Goal: Find contact information: Find contact information

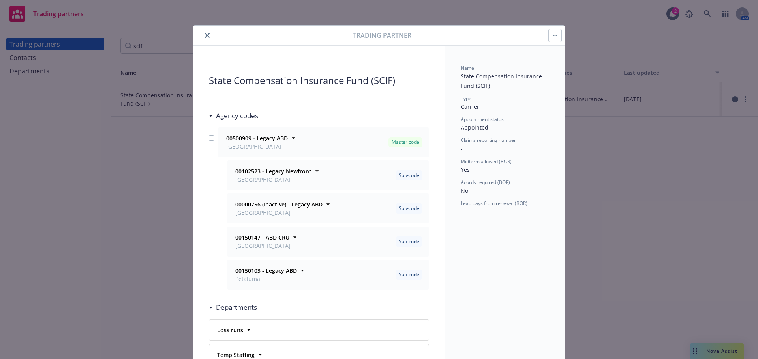
click at [205, 36] on icon "close" at bounding box center [207, 35] width 5 height 5
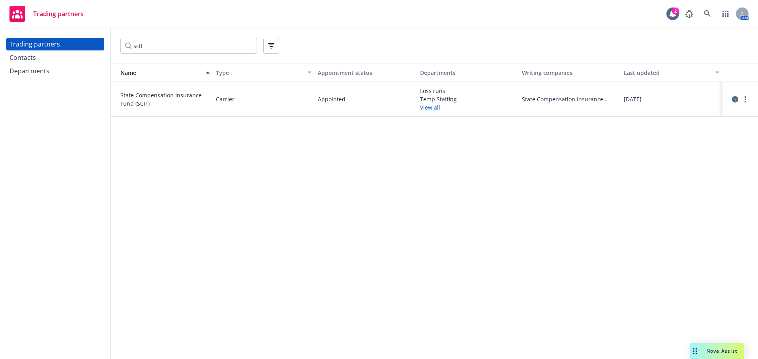
click at [63, 57] on div "Contacts" at bounding box center [55, 57] width 92 height 13
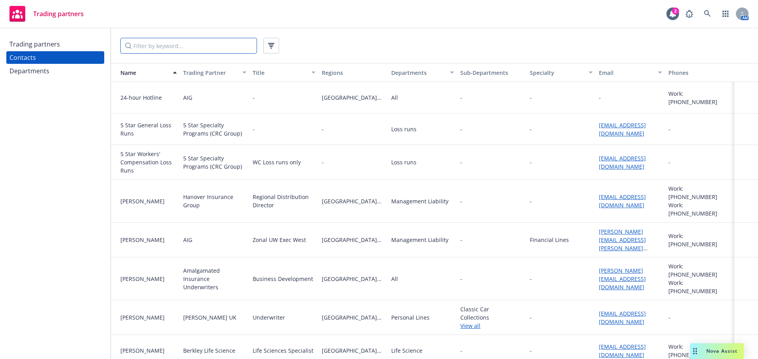
click at [147, 45] on input "Filter by keyword..." at bounding box center [188, 46] width 137 height 16
type input "p"
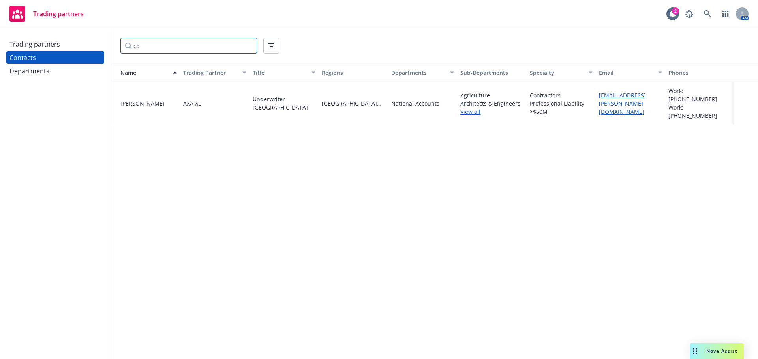
type input "c"
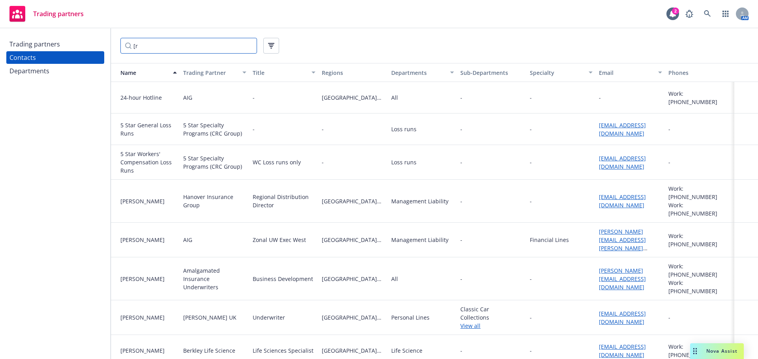
type input "["
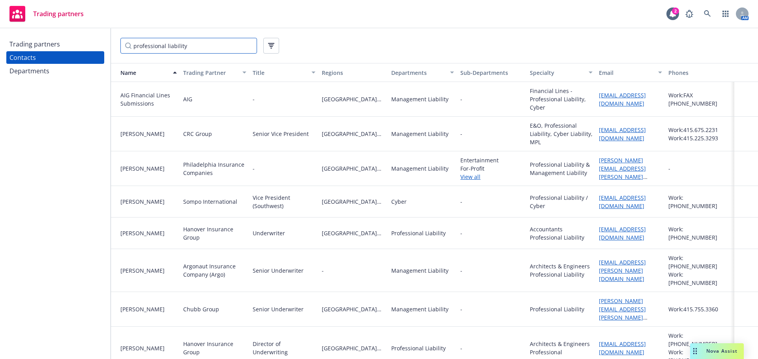
type input "professional liability"
click at [460, 178] on link "View all" at bounding box center [491, 177] width 63 height 8
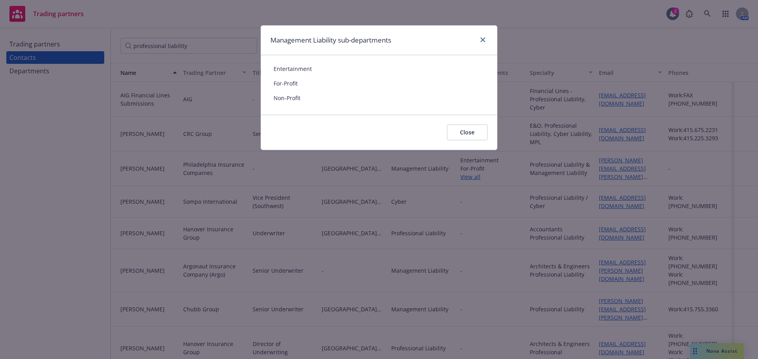
click at [489, 42] on div "Management Liability sub-departments" at bounding box center [379, 41] width 236 height 30
click at [484, 42] on link "close" at bounding box center [482, 39] width 9 height 9
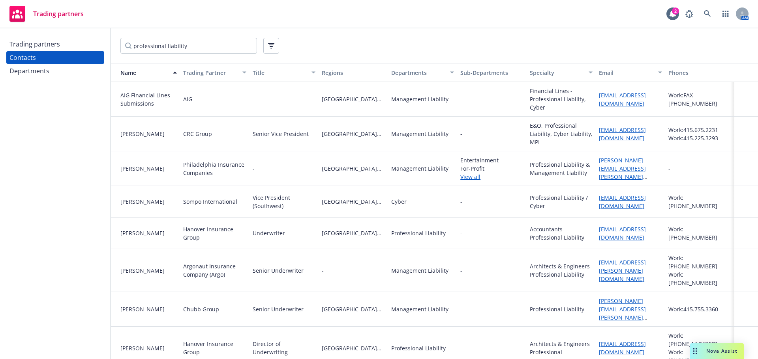
click at [13, 72] on div "Departments" at bounding box center [29, 71] width 40 height 13
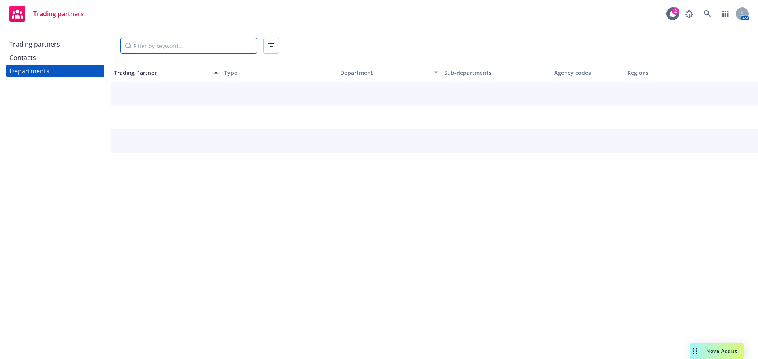
click at [153, 49] on input "Filter by keyword..." at bounding box center [188, 46] width 137 height 16
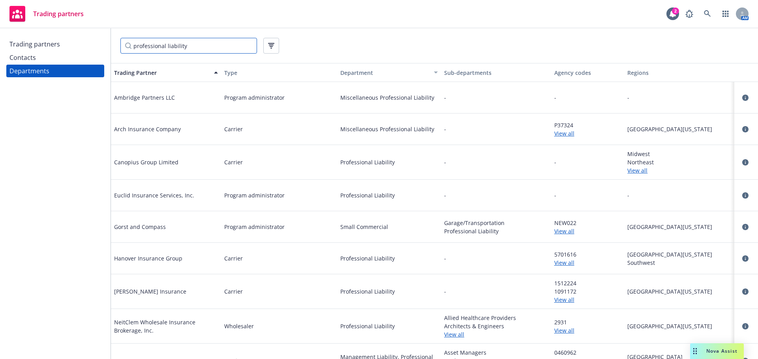
type input "professional liability"
click at [560, 264] on link "View all" at bounding box center [587, 263] width 67 height 8
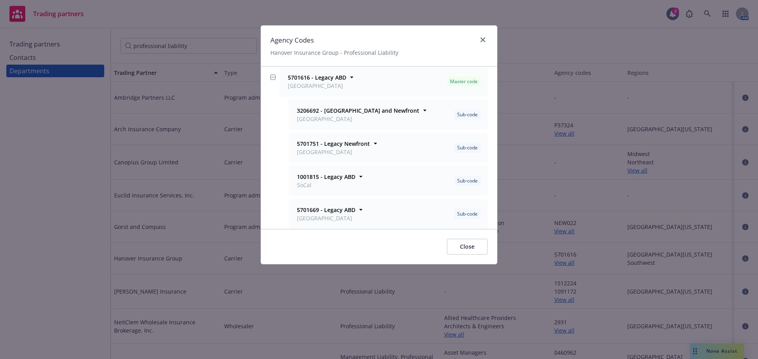
click at [559, 264] on div "Agency Codes Hanover Insurance Group - Professional Liability 5701616 - Legacy …" at bounding box center [379, 179] width 758 height 359
click at [462, 246] on span "Close" at bounding box center [467, 246] width 15 height 7
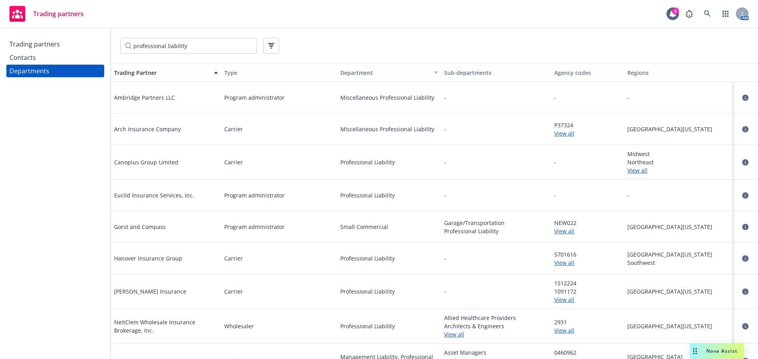
click at [742, 257] on icon "circleInformation" at bounding box center [745, 259] width 6 height 6
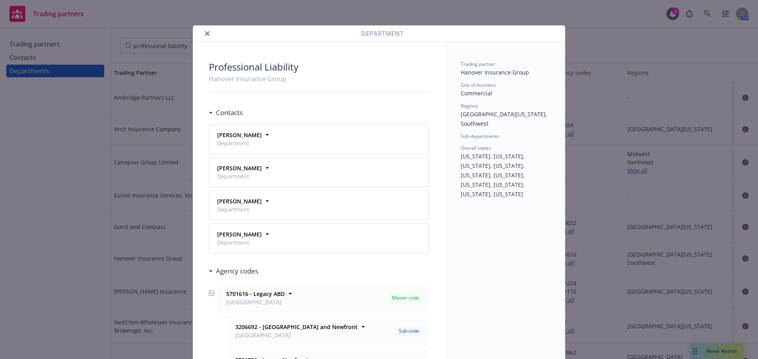
click at [238, 178] on span "Department" at bounding box center [239, 176] width 45 height 8
click at [263, 167] on icon at bounding box center [267, 168] width 8 height 8
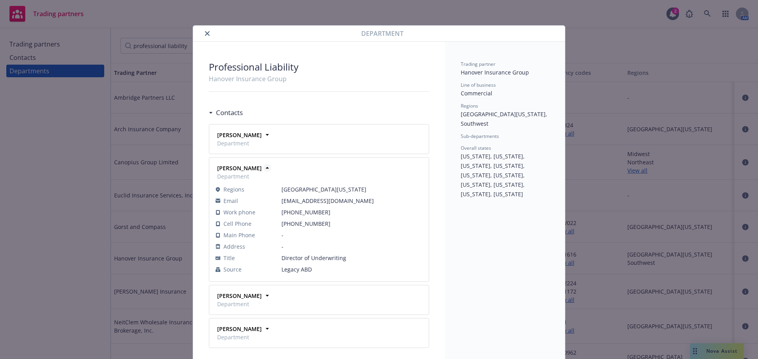
click at [263, 167] on icon at bounding box center [267, 168] width 8 height 8
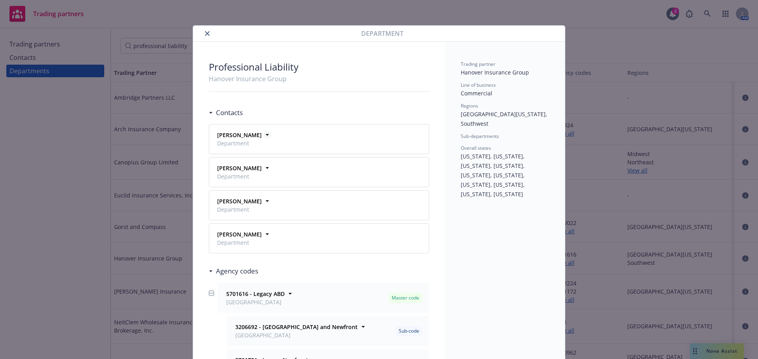
click at [263, 131] on icon at bounding box center [267, 135] width 8 height 8
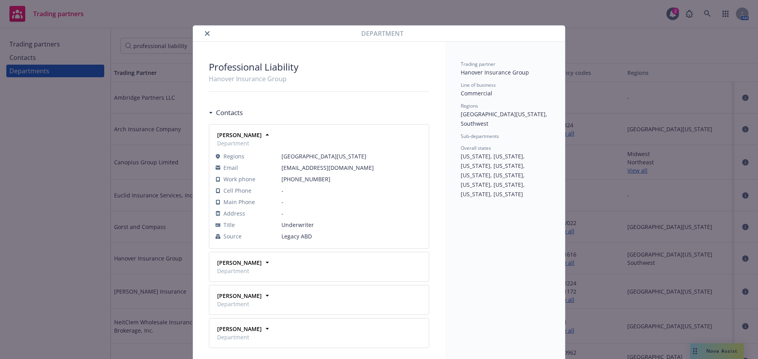
click at [260, 297] on div "[PERSON_NAME] Department" at bounding box center [319, 300] width 210 height 20
click at [263, 297] on icon at bounding box center [267, 296] width 8 height 8
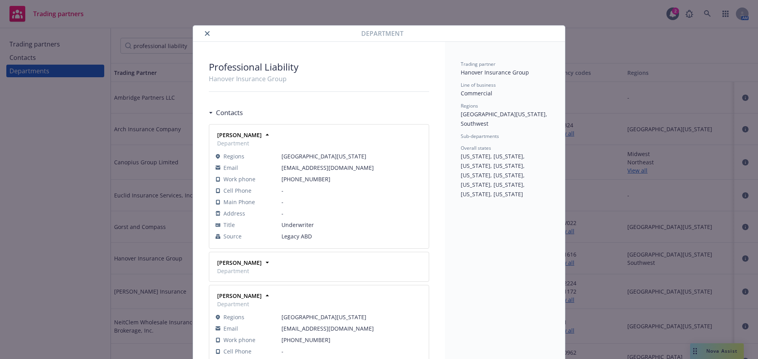
click at [206, 34] on button "close" at bounding box center [206, 33] width 9 height 9
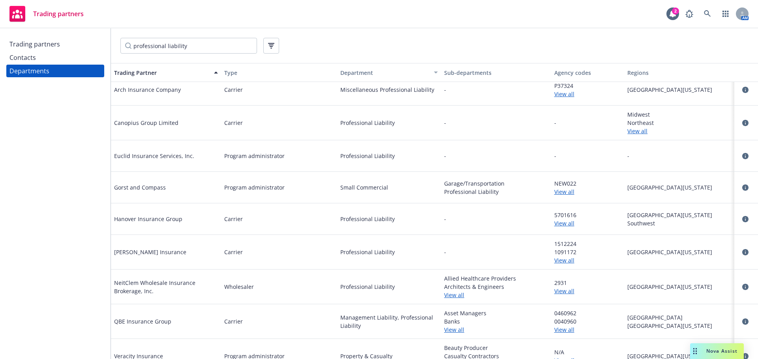
scroll to position [54, 0]
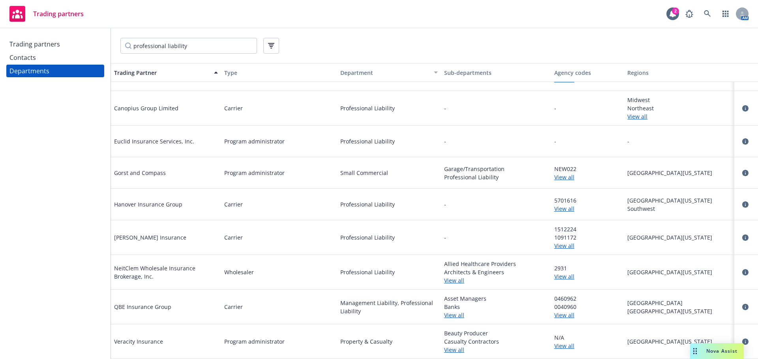
click at [567, 247] on link "View all" at bounding box center [587, 246] width 67 height 8
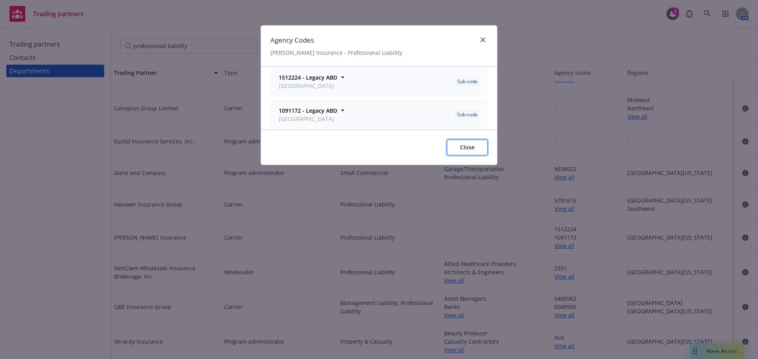
click at [481, 151] on button "Close" at bounding box center [467, 148] width 41 height 16
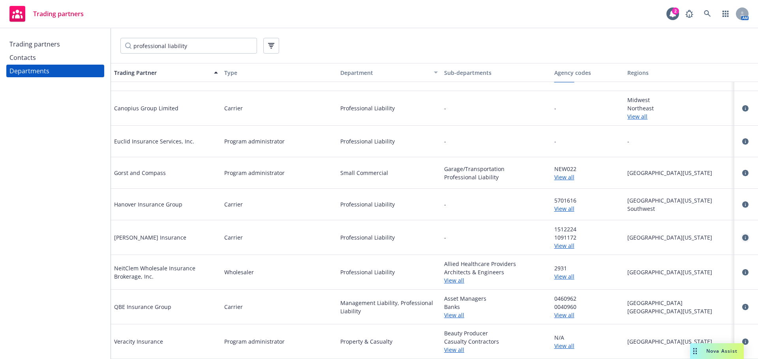
click at [742, 237] on link "circleInformation" at bounding box center [744, 237] width 9 height 9
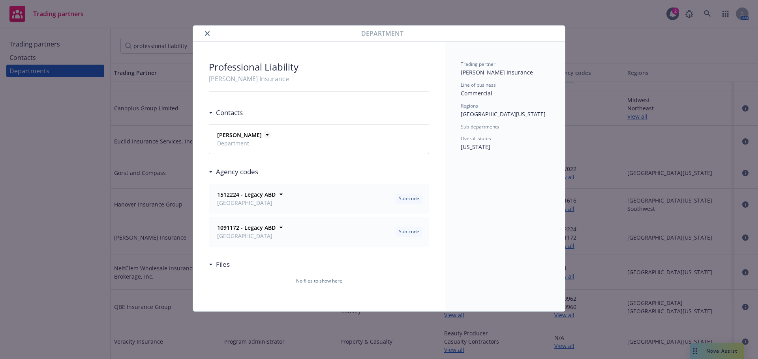
click at [263, 136] on icon at bounding box center [267, 135] width 8 height 8
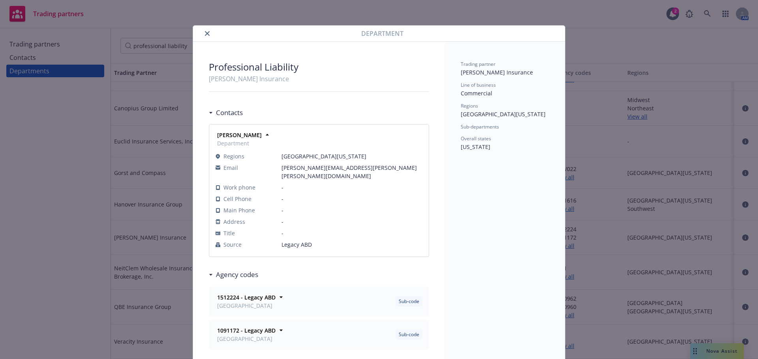
click at [205, 34] on icon "close" at bounding box center [207, 33] width 5 height 5
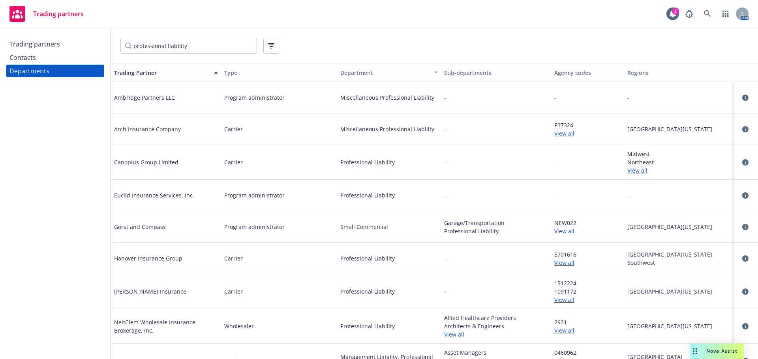
click at [35, 45] on div "Trading partners" at bounding box center [34, 44] width 51 height 13
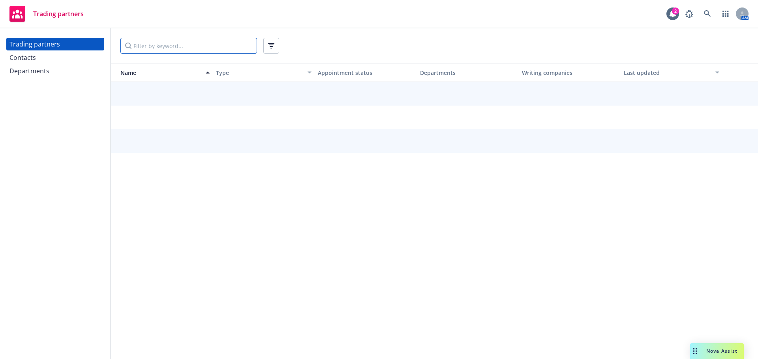
click at [168, 47] on input "Filter by keyword..." at bounding box center [188, 46] width 137 height 16
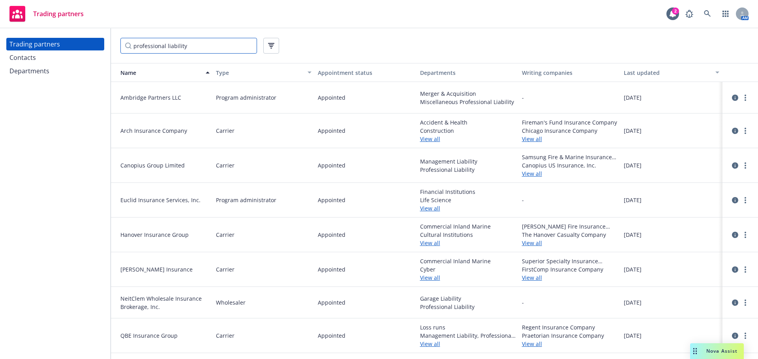
drag, startPoint x: 202, startPoint y: 44, endPoint x: 0, endPoint y: 37, distance: 202.5
click at [0, 37] on div "Trading partners Contacts Departments professional liability Name Type Appointm…" at bounding box center [379, 193] width 758 height 331
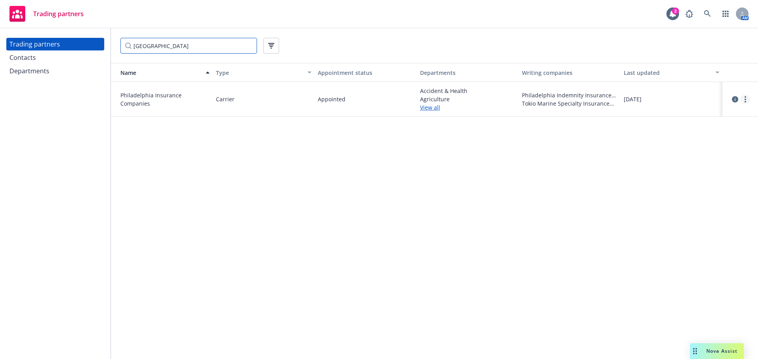
type input "[GEOGRAPHIC_DATA]"
click at [745, 99] on circle "more" at bounding box center [745, 100] width 2 height 2
click at [708, 118] on link "View contacts" at bounding box center [705, 116] width 88 height 16
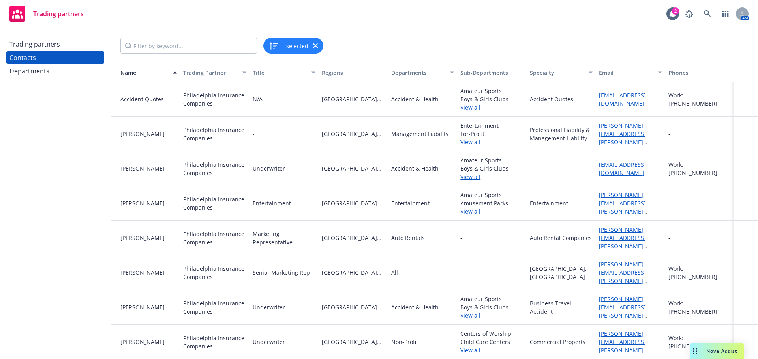
click at [478, 141] on link "View all" at bounding box center [491, 142] width 63 height 8
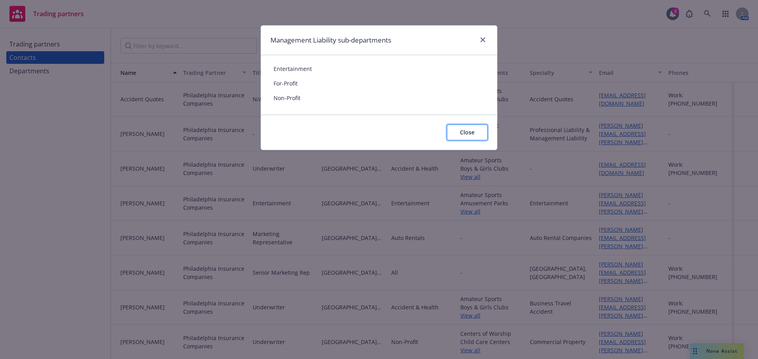
click at [478, 138] on button "Close" at bounding box center [467, 133] width 41 height 16
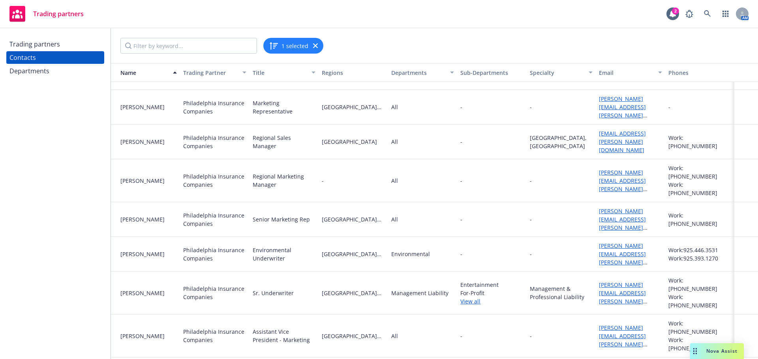
scroll to position [355, 0]
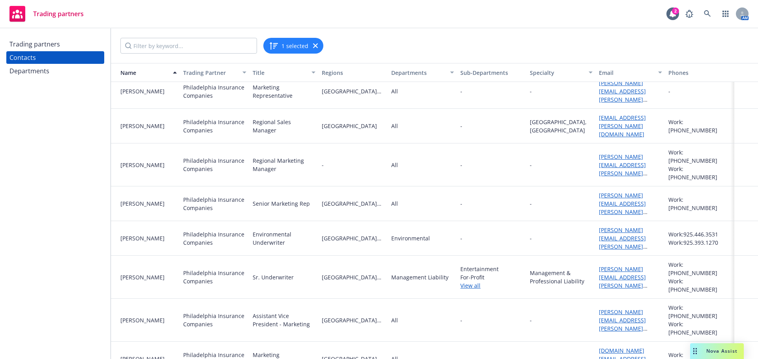
click at [63, 41] on div "Trading partners" at bounding box center [55, 44] width 92 height 13
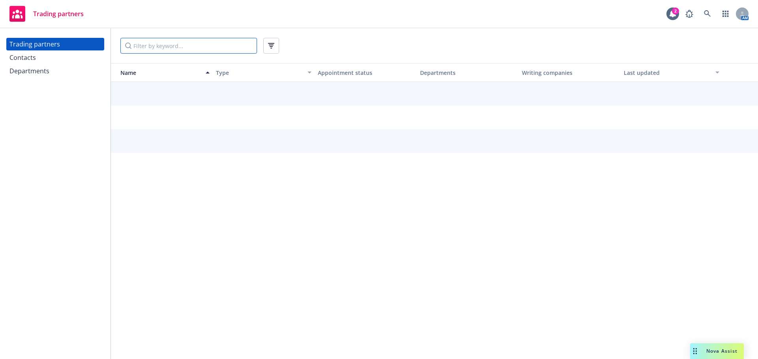
click at [180, 52] on input "Filter by keyword..." at bounding box center [188, 46] width 137 height 16
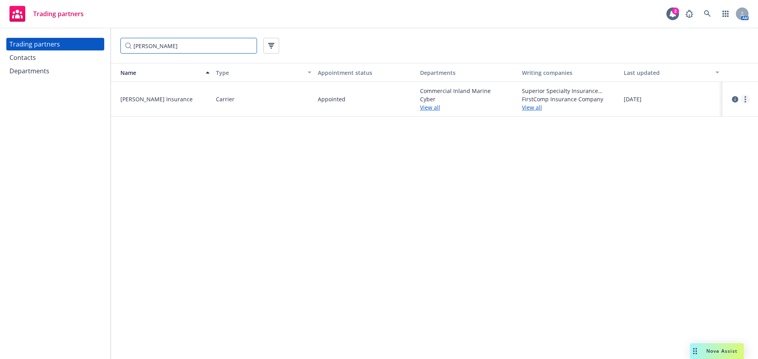
type input "[PERSON_NAME]"
click at [746, 99] on link "more" at bounding box center [744, 99] width 9 height 9
click at [704, 122] on link "View contacts" at bounding box center [705, 116] width 88 height 16
